Goal: Find specific page/section: Find specific page/section

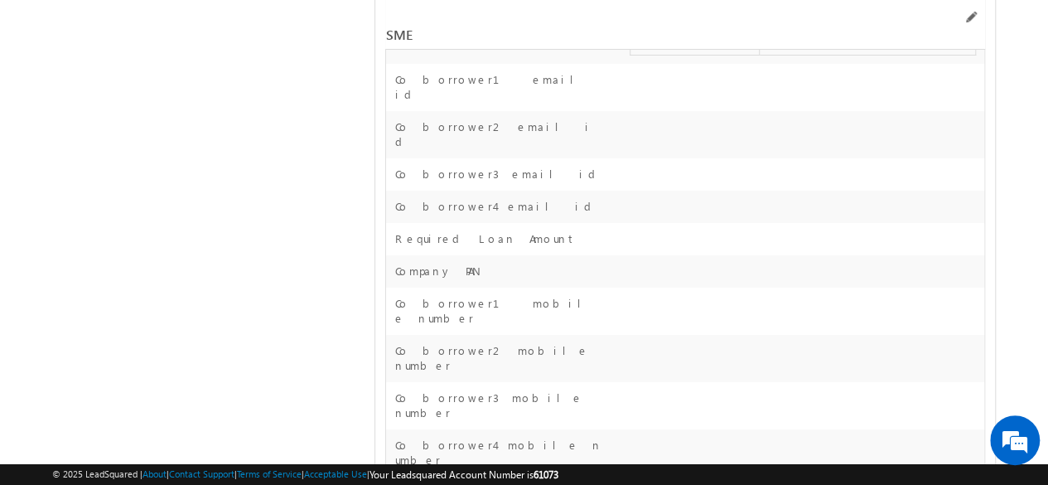
scroll to position [28202, 0]
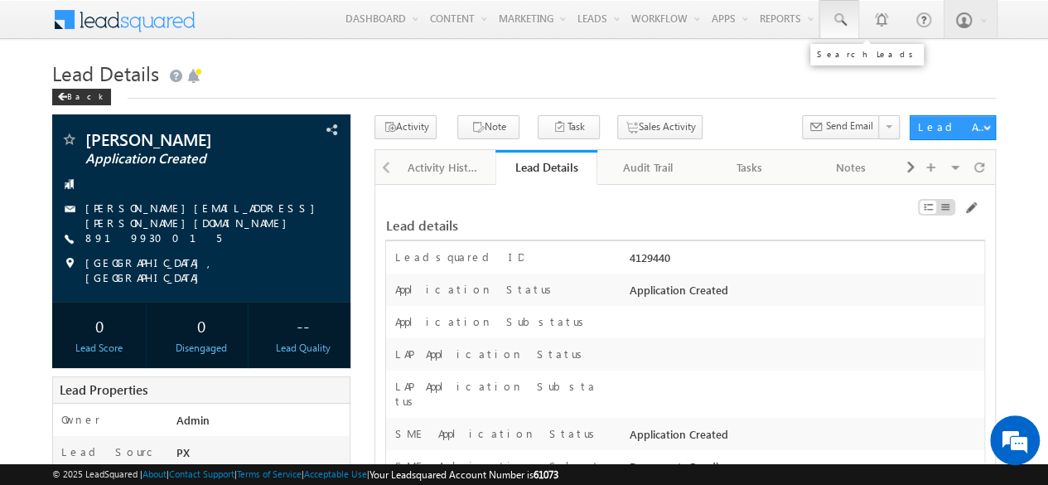
click at [843, 17] on span at bounding box center [839, 20] width 17 height 17
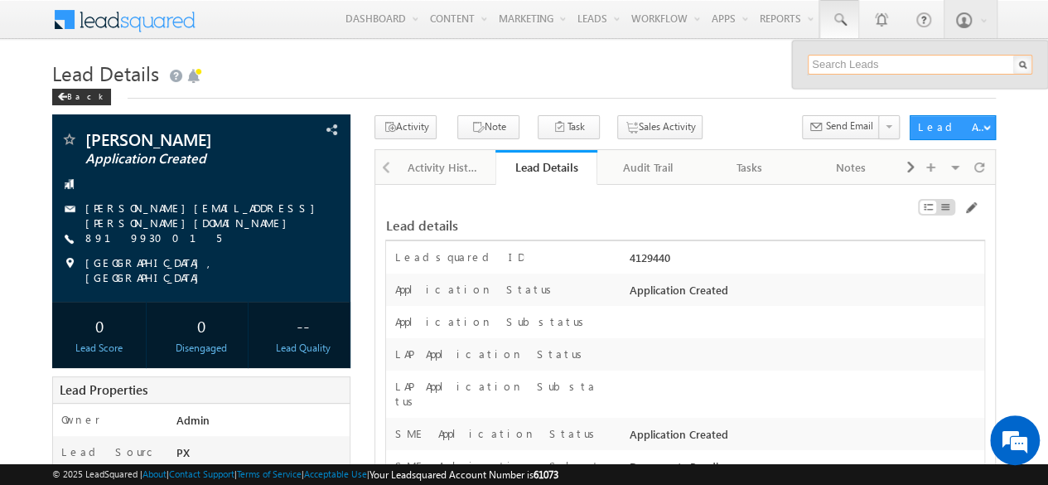
paste input "SME0001579"
type input "SME0001579"
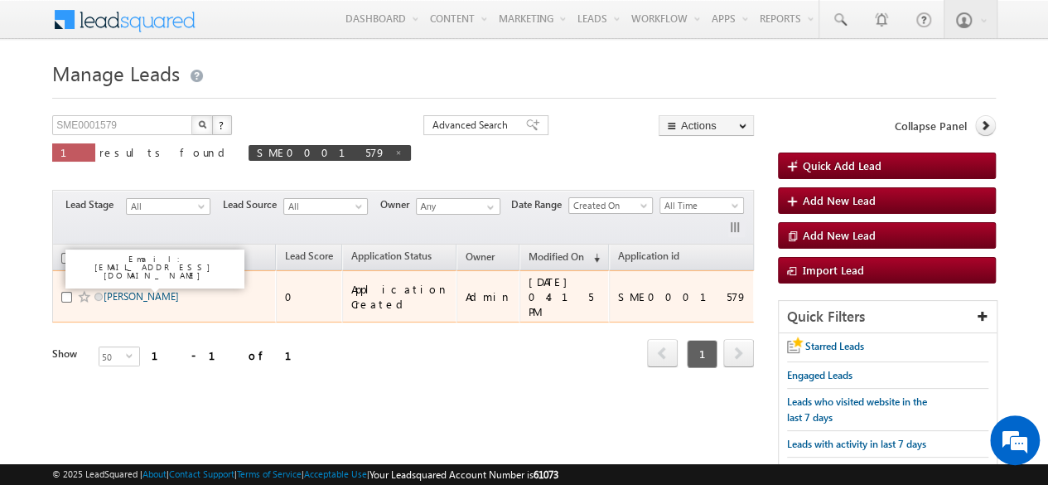
click at [133, 290] on link "Narender" at bounding box center [141, 296] width 75 height 12
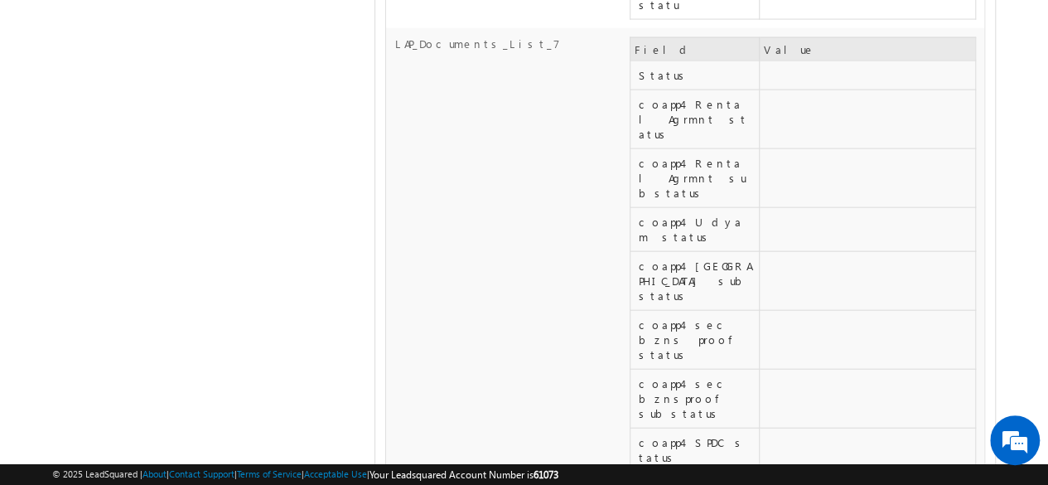
drag, startPoint x: 429, startPoint y: 255, endPoint x: 705, endPoint y: 251, distance: 276.0
